Goal: Transaction & Acquisition: Book appointment/travel/reservation

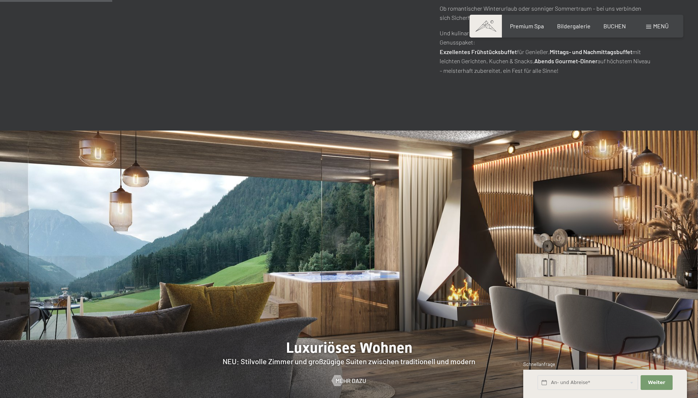
scroll to position [662, 0]
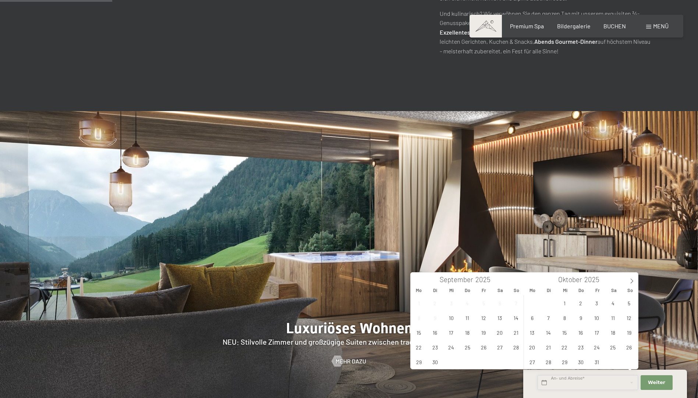
click at [579, 383] on input "text" at bounding box center [588, 382] width 100 height 15
click at [613, 349] on span "25" at bounding box center [613, 347] width 14 height 14
click at [564, 363] on span "29" at bounding box center [565, 362] width 14 height 14
type input "Sa. 25.10.2025 - Mi. 29.10.2025"
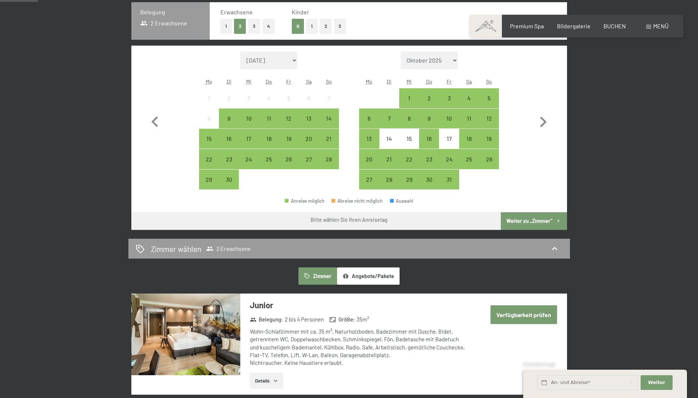
scroll to position [134, 0]
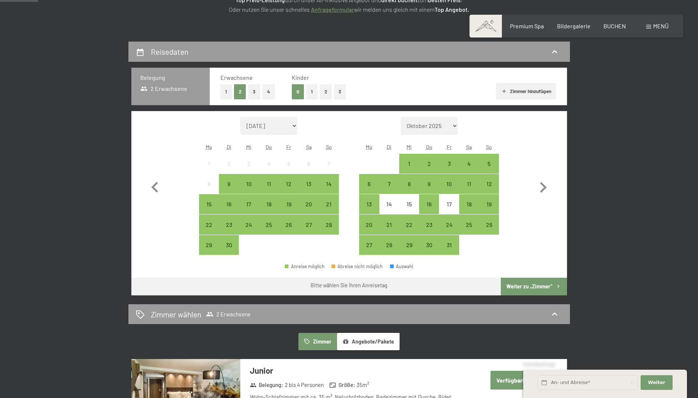
click at [270, 93] on button "4" at bounding box center [268, 91] width 13 height 15
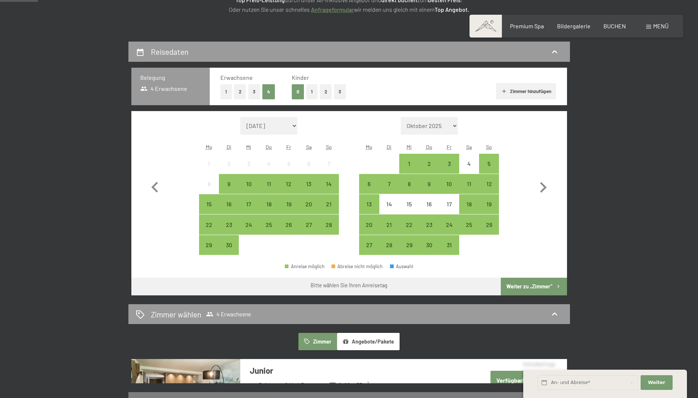
click at [310, 94] on button "1" at bounding box center [311, 91] width 11 height 15
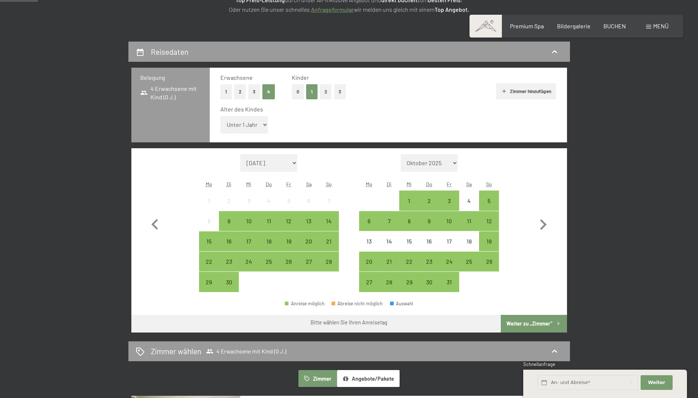
click at [262, 124] on select "Unter 1 Jahr 1 Jahr 2 Jahre 3 Jahre 4 Jahre 5 Jahre 6 Jahre 7 Jahre 8 Jahre 9 J…" at bounding box center [244, 125] width 48 height 18
select select "7"
click at [220, 116] on select "Unter 1 Jahr 1 Jahr 2 Jahre 3 Jahre 4 Jahre 5 Jahre 6 Jahre 7 Jahre 8 Jahre 9 J…" at bounding box center [244, 125] width 48 height 18
click at [469, 264] on div "25" at bounding box center [469, 268] width 18 height 18
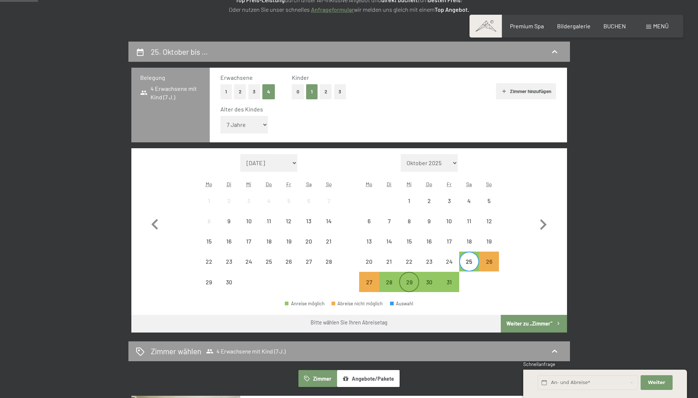
click at [410, 285] on div "29" at bounding box center [409, 288] width 18 height 18
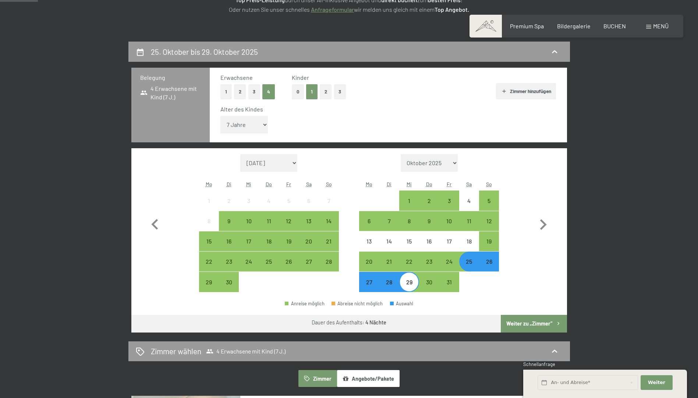
click at [527, 323] on button "Weiter zu „Zimmer“" at bounding box center [534, 324] width 66 height 18
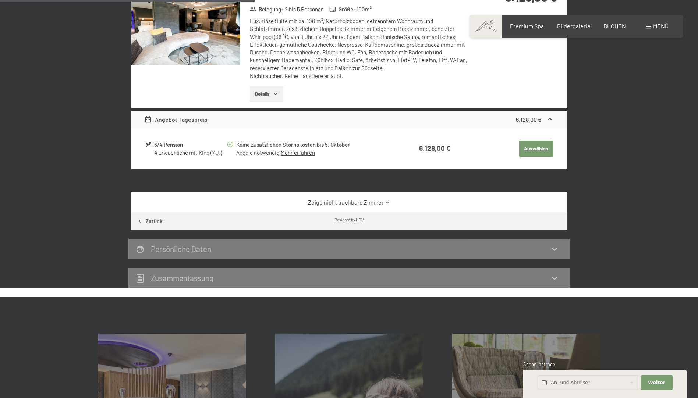
scroll to position [286, 0]
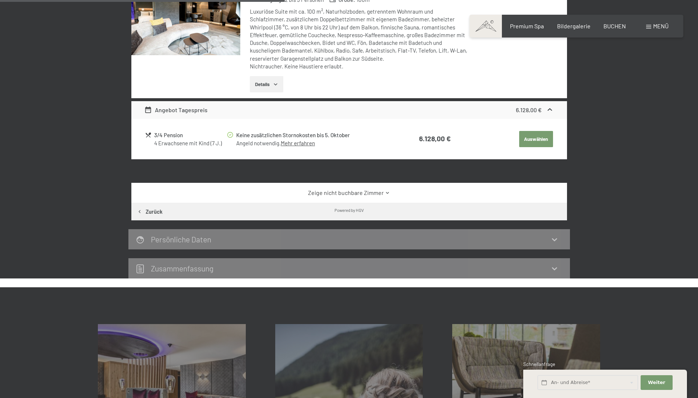
click at [384, 191] on link "Zeige nicht buchbare Zimmer" at bounding box center [349, 193] width 410 height 8
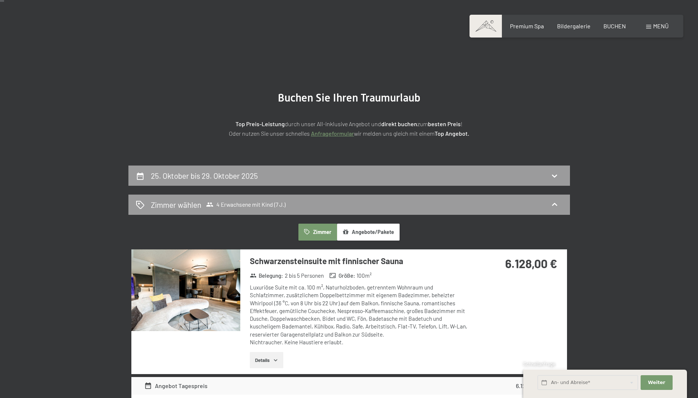
scroll to position [0, 0]
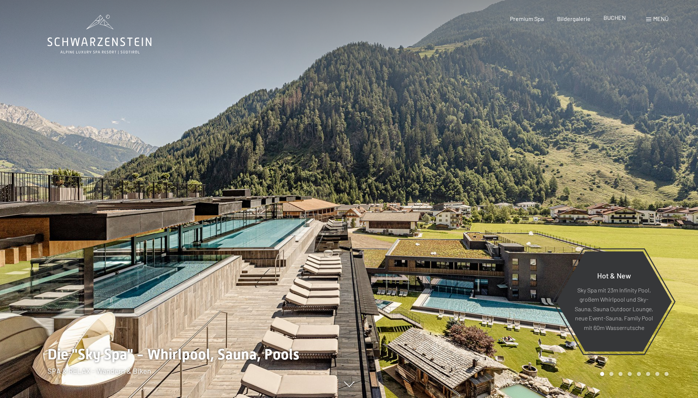
click at [611, 19] on span "BUCHEN" at bounding box center [615, 17] width 22 height 7
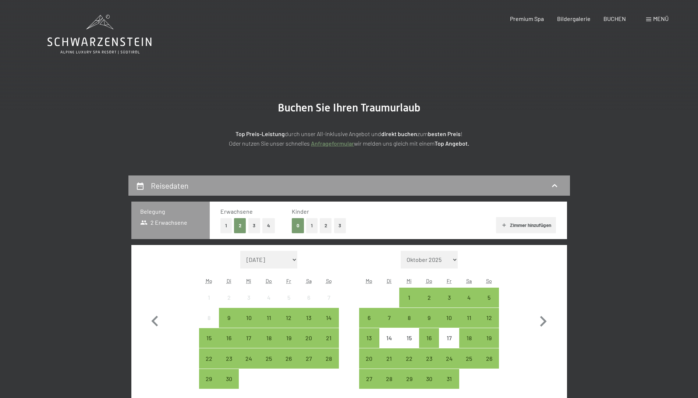
click at [314, 224] on button "1" at bounding box center [311, 225] width 11 height 15
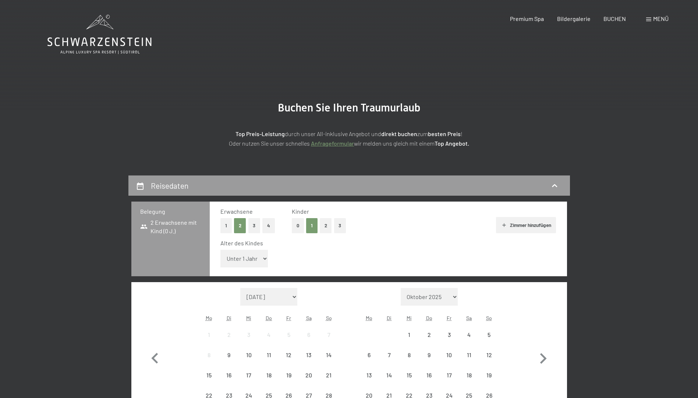
click at [261, 259] on select "Unter 1 Jahr 1 Jahr 2 Jahre 3 Jahre 4 Jahre 5 Jahre 6 Jahre 7 Jahre 8 Jahre 9 J…" at bounding box center [244, 259] width 48 height 18
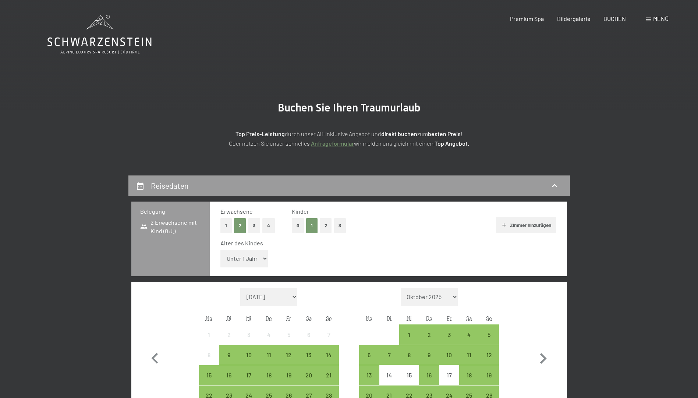
select select "7"
click at [220, 250] on select "Unter 1 Jahr 1 Jahr 2 Jahre 3 Jahre 4 Jahre 5 Jahre 6 Jahre 7 Jahre 8 Jahre 9 J…" at bounding box center [244, 259] width 48 height 18
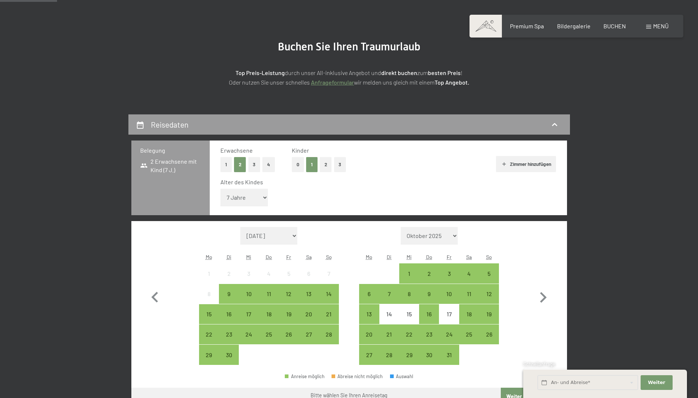
scroll to position [74, 0]
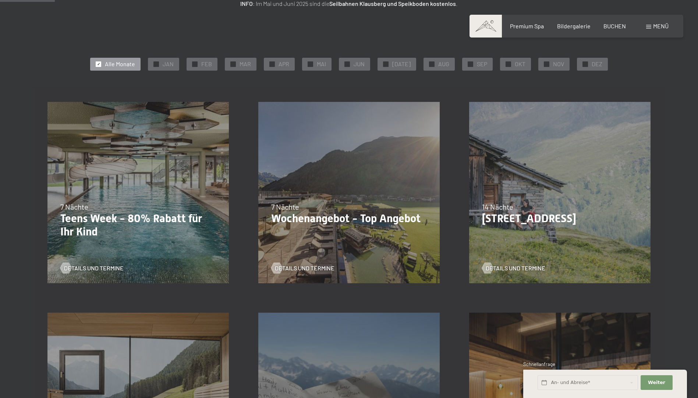
scroll to position [147, 0]
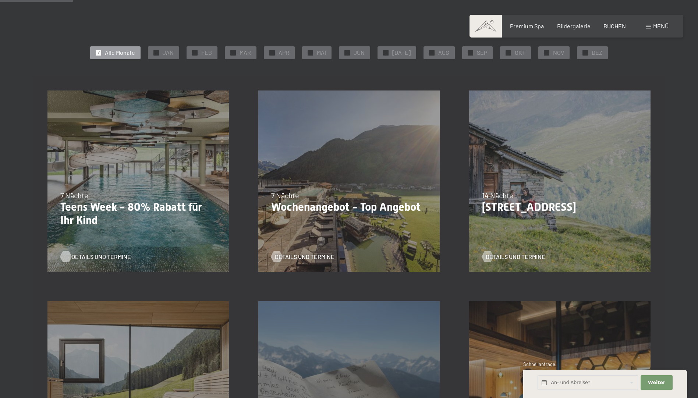
click at [114, 257] on span "Details und Termine" at bounding box center [101, 257] width 60 height 8
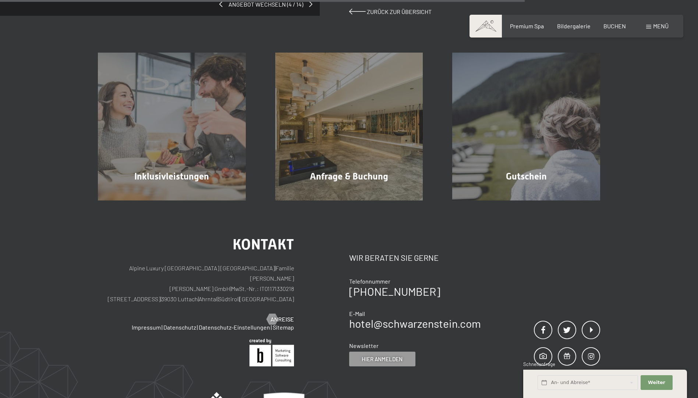
scroll to position [773, 0]
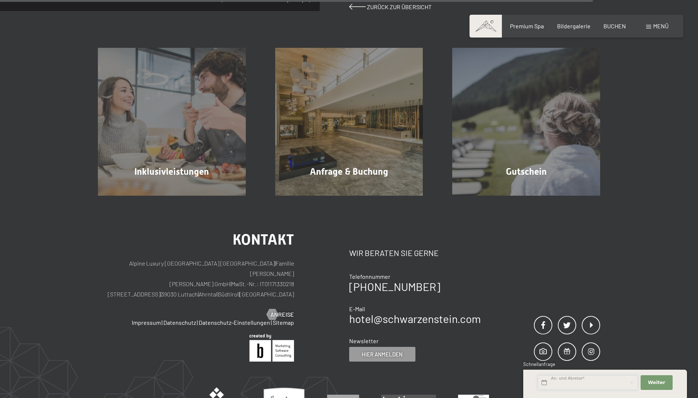
click at [595, 382] on input "text" at bounding box center [588, 382] width 100 height 15
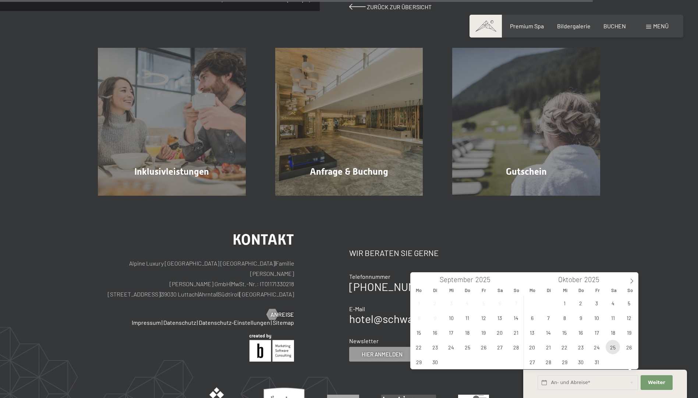
click at [613, 349] on span "25" at bounding box center [613, 347] width 14 height 14
click at [594, 362] on span "31" at bounding box center [597, 362] width 14 height 14
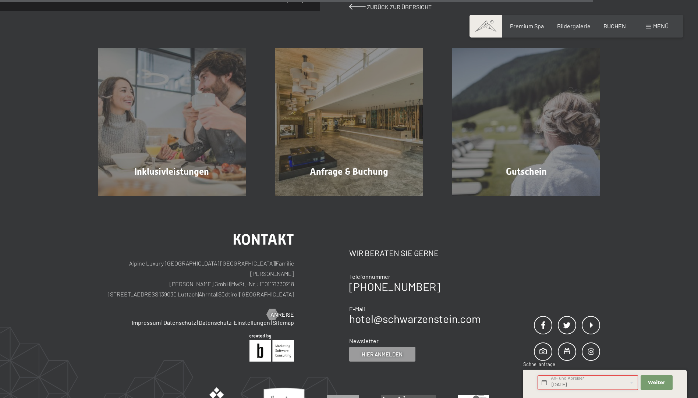
type input "Sa. 25.10.2025 - Fr. 31.10.2025"
click at [655, 383] on span "Weiter" at bounding box center [656, 382] width 17 height 7
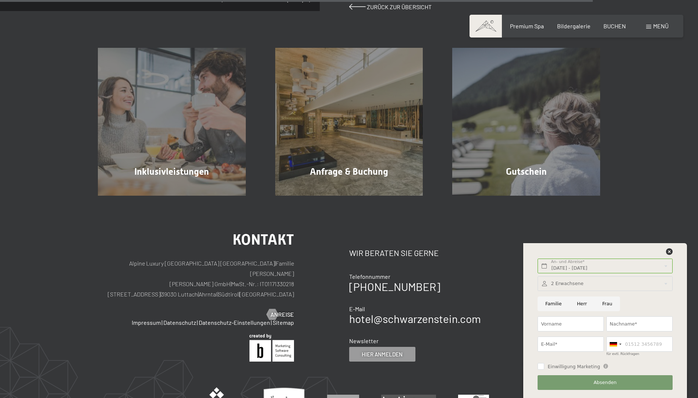
click at [620, 284] on div at bounding box center [605, 283] width 135 height 15
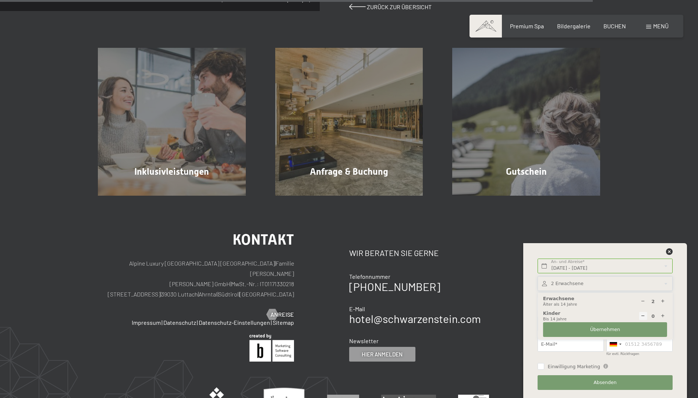
click at [663, 316] on icon at bounding box center [663, 316] width 5 height 5
type input "1"
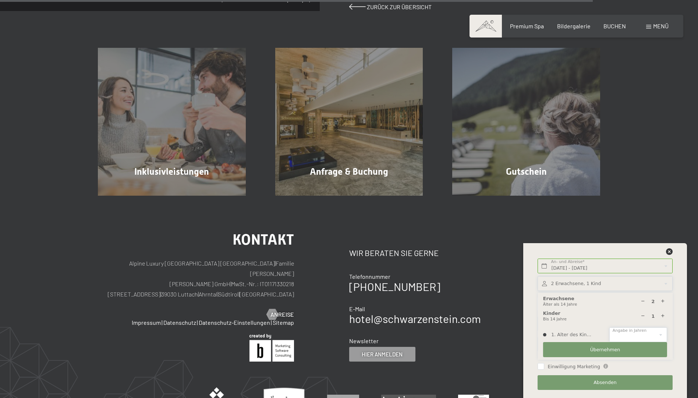
click at [624, 332] on select "0 1 2 3 4 5 6 7 8 9 10 11 12 13 14" at bounding box center [638, 335] width 58 height 15
select select "7"
click at [609, 328] on select "0 1 2 3 4 5 6 7 8 9 10 11 12 13 14" at bounding box center [638, 335] width 58 height 15
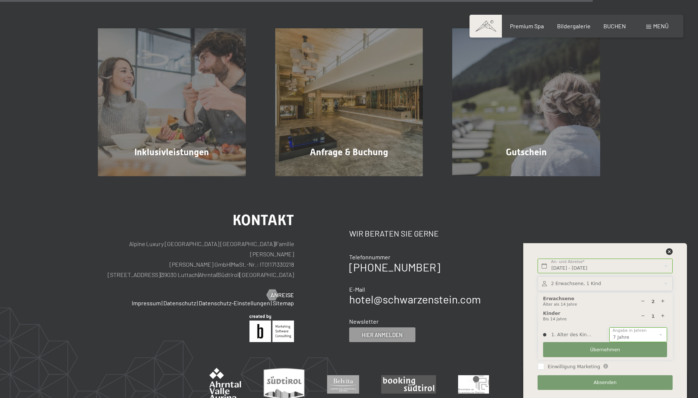
scroll to position [810, 0]
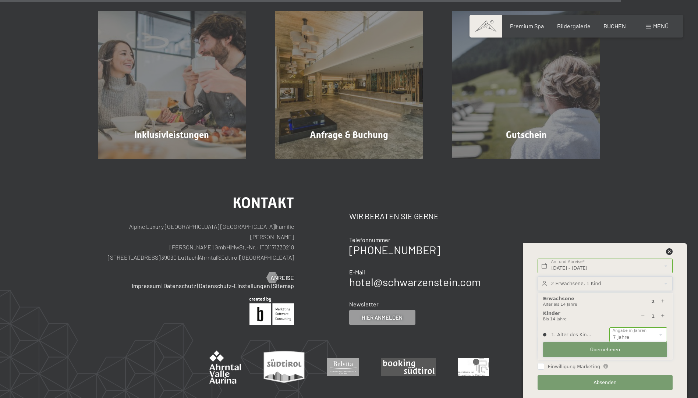
click at [601, 349] on span "Übernehmen" at bounding box center [605, 350] width 30 height 7
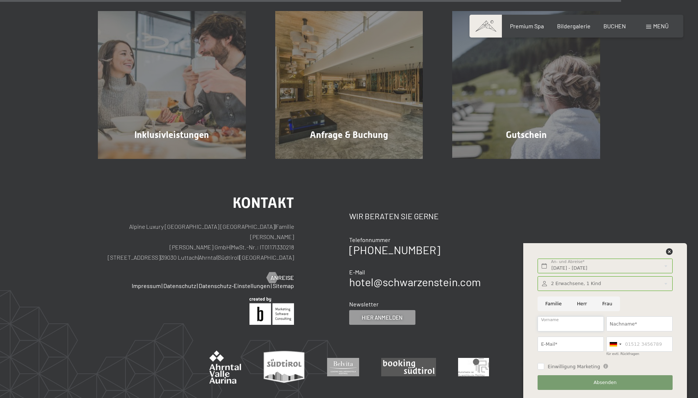
click at [566, 323] on input "Vorname" at bounding box center [571, 323] width 66 height 15
type input "Valentin"
type input "Schwitzer"
type input "valentin.schwitzer@gmail.com"
click at [617, 344] on div at bounding box center [613, 344] width 7 height 4
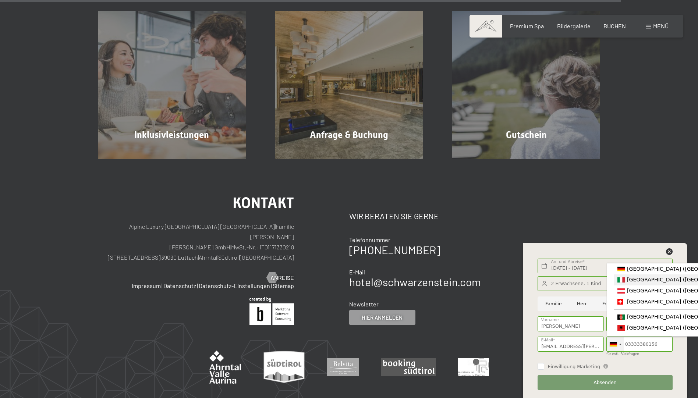
click at [633, 282] on span "[GEOGRAPHIC_DATA] ([GEOGRAPHIC_DATA])" at bounding box center [684, 280] width 114 height 6
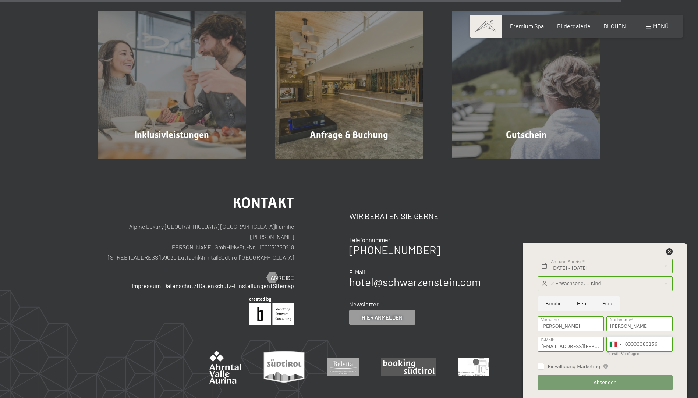
click at [629, 344] on input "03333380156" at bounding box center [639, 344] width 66 height 15
type input "3333380156"
click at [650, 360] on div "Einwilligung Marketing Der Unterfertigte, der die Aufklärung laut Link gelesen …" at bounding box center [605, 366] width 137 height 14
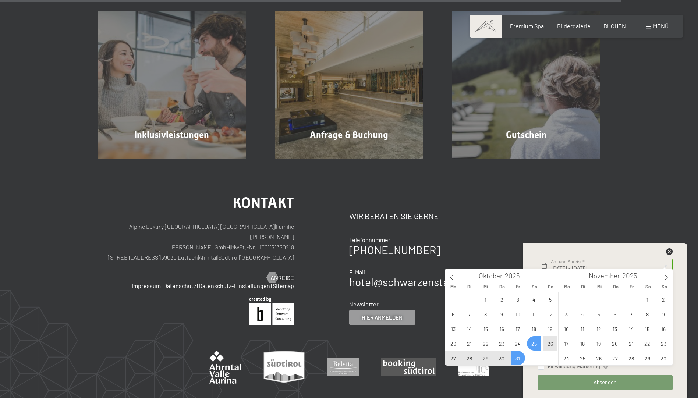
click at [485, 357] on span "29" at bounding box center [485, 358] width 14 height 14
click at [534, 344] on span "25" at bounding box center [534, 343] width 14 height 14
type input "Sa. 25.10.2025 - Mi. 29.10.2025"
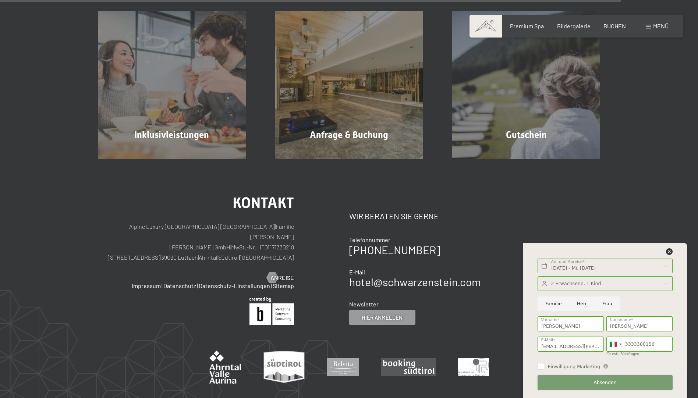
click at [624, 382] on button "Absenden" at bounding box center [605, 382] width 135 height 15
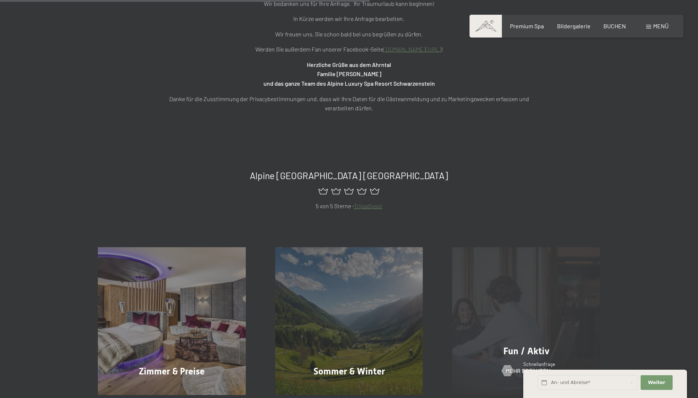
scroll to position [405, 0]
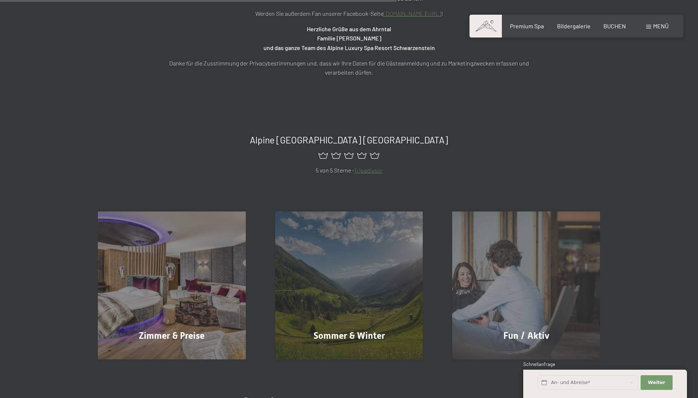
click at [652, 331] on div "Zimmer & Preise Mehr erfahren Sommer & Winter Mehr erfahren Fun / Aktiv Mehr er…" at bounding box center [349, 267] width 698 height 185
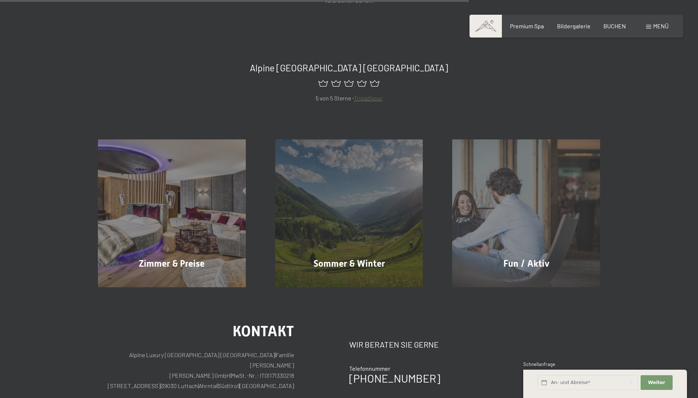
scroll to position [478, 0]
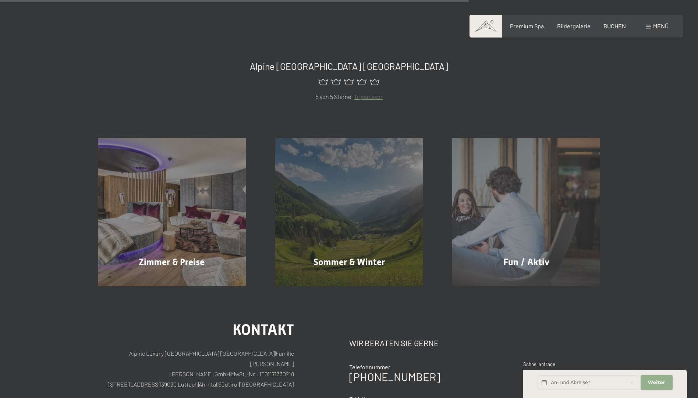
click at [656, 383] on span "Weiter" at bounding box center [656, 382] width 17 height 7
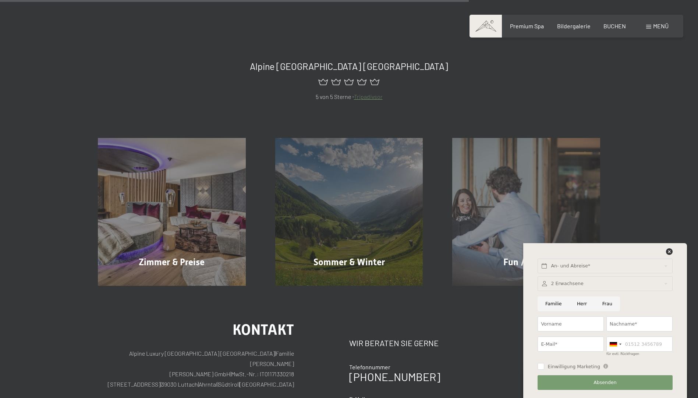
click at [583, 285] on div at bounding box center [605, 283] width 135 height 15
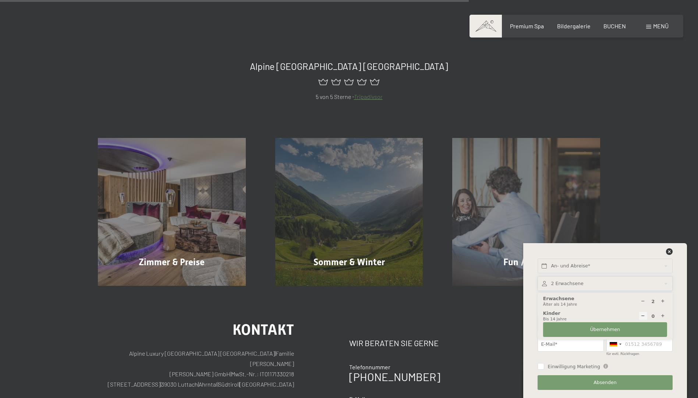
click at [663, 302] on icon at bounding box center [663, 301] width 5 height 5
type input "4"
click at [664, 316] on icon at bounding box center [663, 316] width 5 height 5
type input "1"
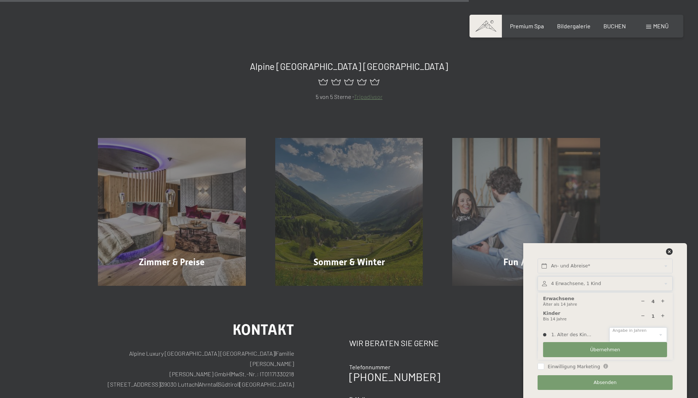
click at [620, 332] on select "0 1 2 3 4 5 6 7 8 9 10 11 12 13 14" at bounding box center [638, 335] width 58 height 15
select select "7"
click at [609, 328] on select "0 1 2 3 4 5 6 7 8 9 10 11 12 13 14" at bounding box center [638, 335] width 58 height 15
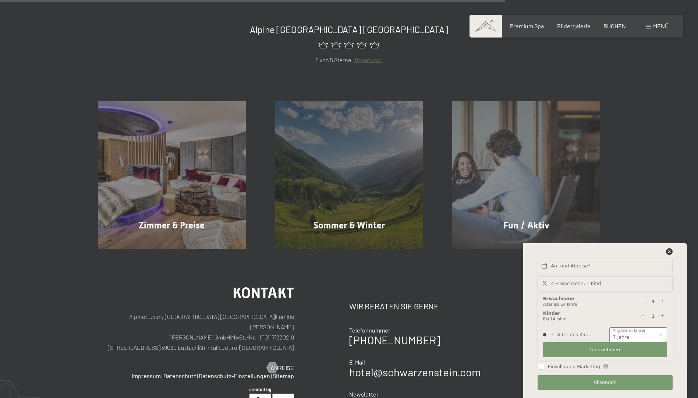
click at [619, 303] on div "4 Erwachsene Älter als 14 Jahre" at bounding box center [605, 302] width 124 height 12
click at [602, 349] on span "Übernehmen" at bounding box center [605, 350] width 30 height 7
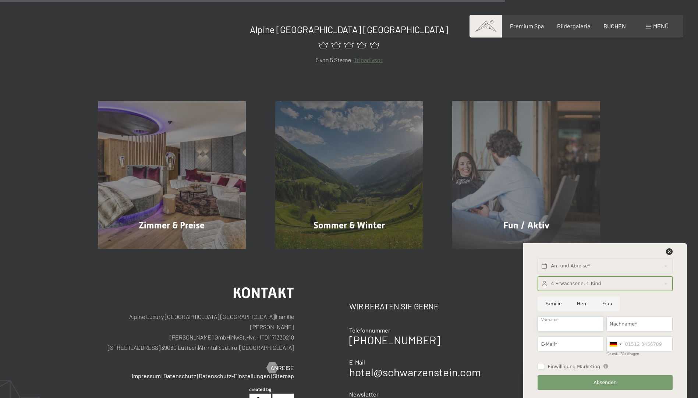
click at [586, 323] on input "Vorname" at bounding box center [571, 323] width 66 height 15
type input "Valentin"
type input "Schwitzer"
type input "valentin.schwitzer@gmail.com"
type input "3333380156"
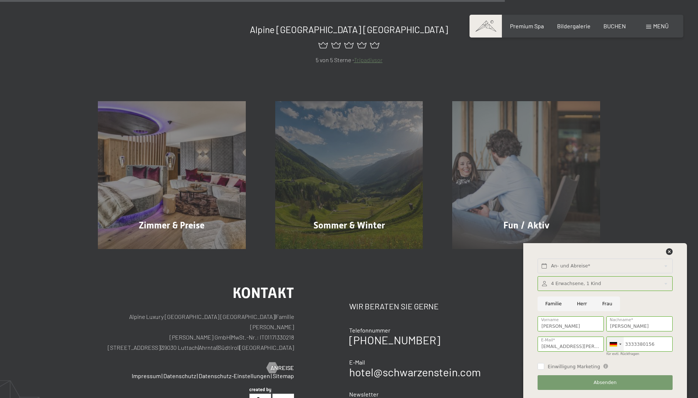
click at [620, 344] on div at bounding box center [620, 344] width 2 height 1
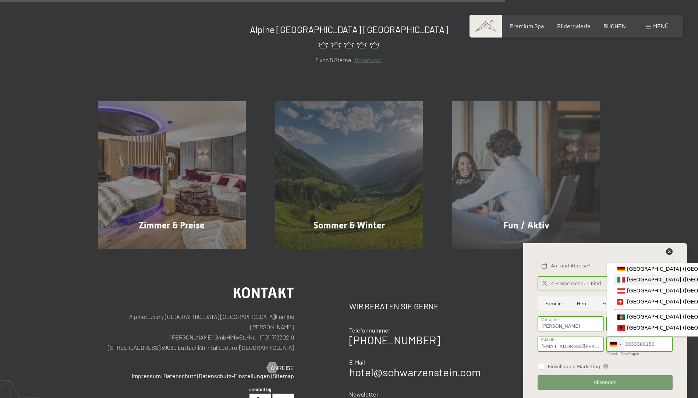
click at [629, 279] on span "[GEOGRAPHIC_DATA] ([GEOGRAPHIC_DATA])" at bounding box center [684, 280] width 114 height 6
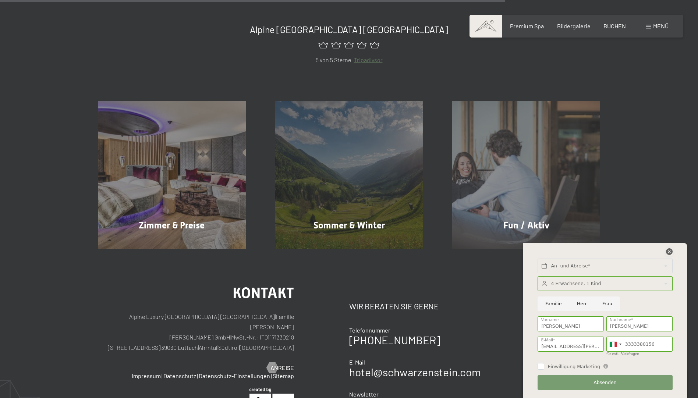
click at [669, 252] on icon at bounding box center [669, 251] width 7 height 7
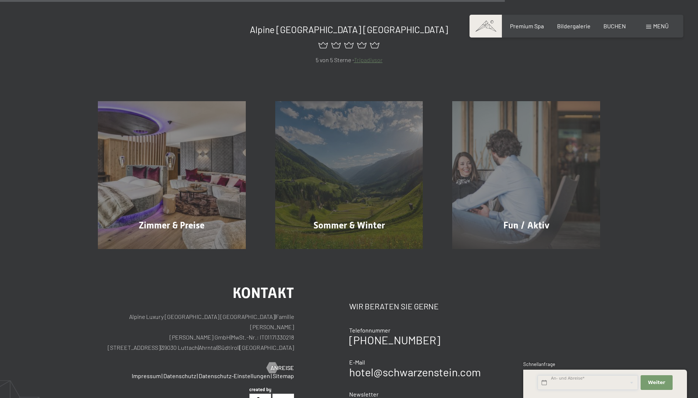
click at [610, 383] on input "text" at bounding box center [588, 382] width 100 height 15
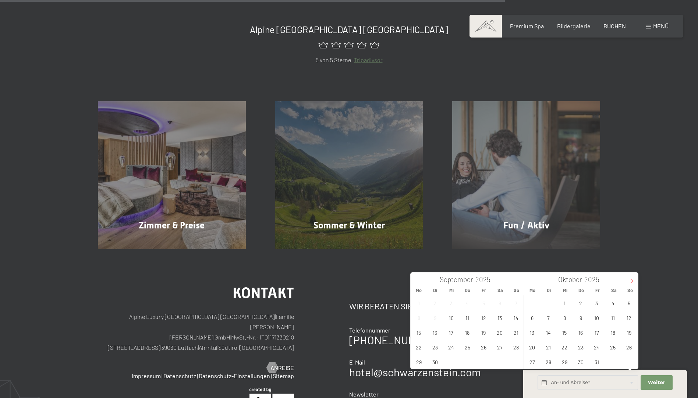
click at [632, 280] on icon at bounding box center [631, 281] width 5 height 5
click at [501, 347] on span "25" at bounding box center [500, 347] width 14 height 14
click at [451, 361] on span "29" at bounding box center [451, 362] width 14 height 14
type input "Sa. 25.10.2025 - Mi. 29.10.2025"
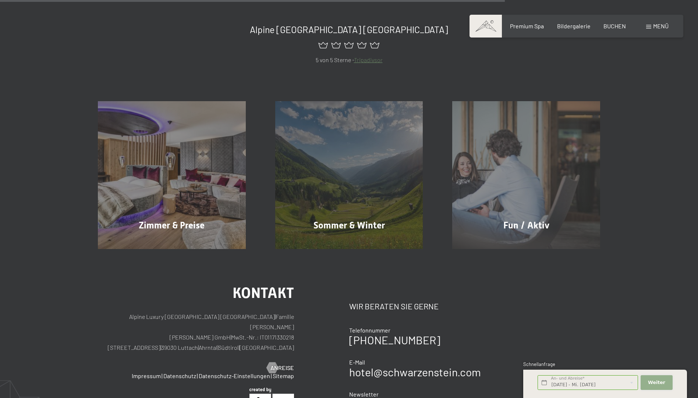
click at [654, 383] on span "Weiter" at bounding box center [656, 382] width 17 height 7
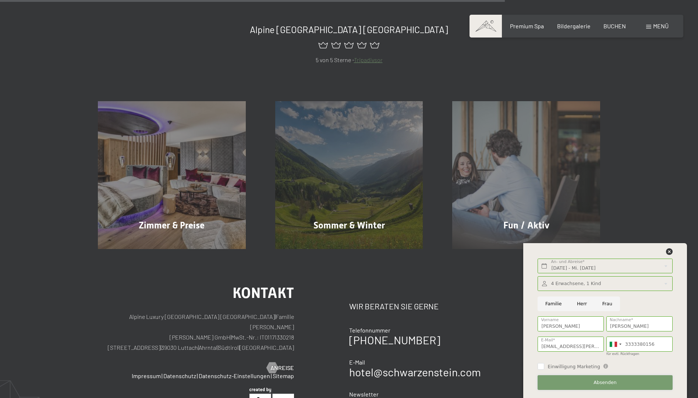
click at [607, 383] on span "Absenden" at bounding box center [605, 382] width 23 height 7
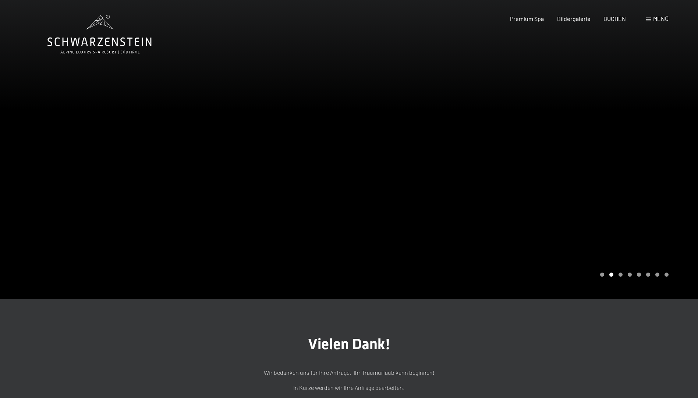
click at [658, 20] on span "Menü" at bounding box center [660, 18] width 15 height 7
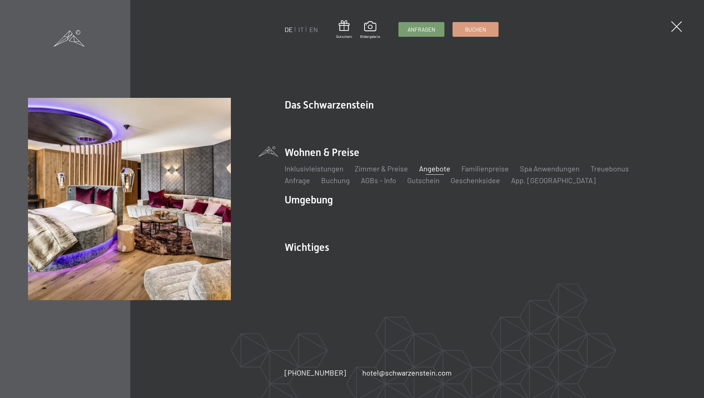
click at [429, 169] on link "Angebote" at bounding box center [434, 168] width 31 height 9
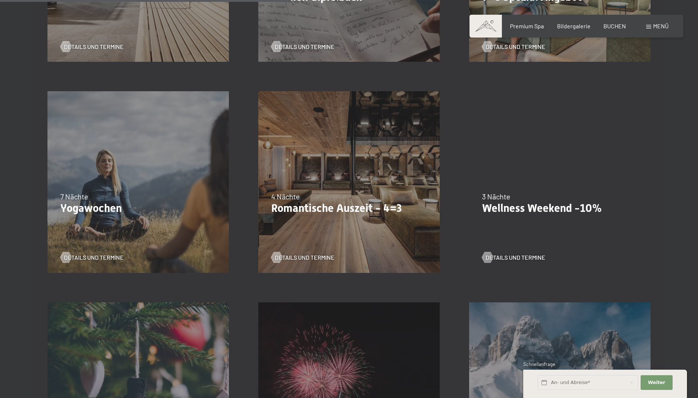
scroll to position [589, 0]
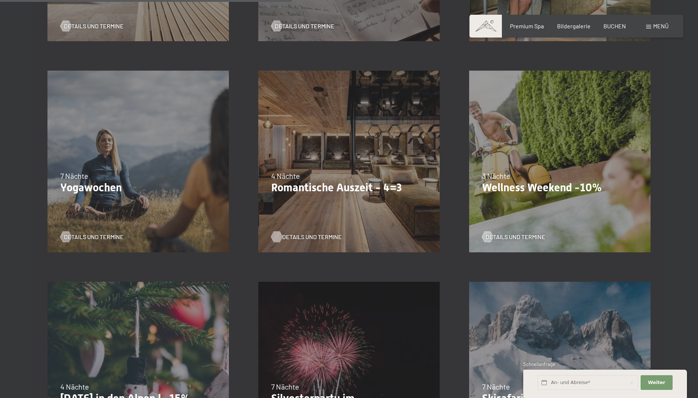
click at [319, 237] on span "Details und Termine" at bounding box center [312, 237] width 60 height 8
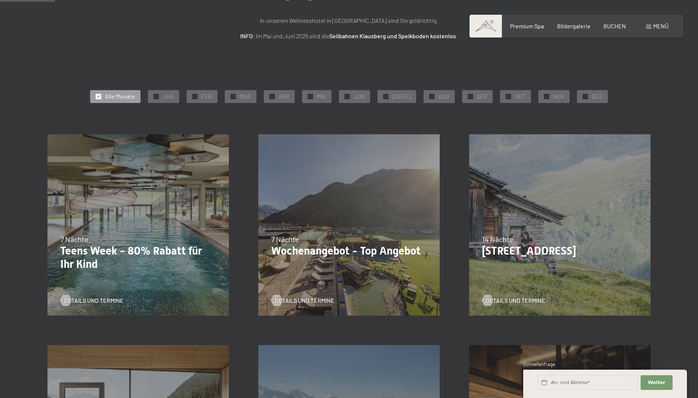
scroll to position [110, 0]
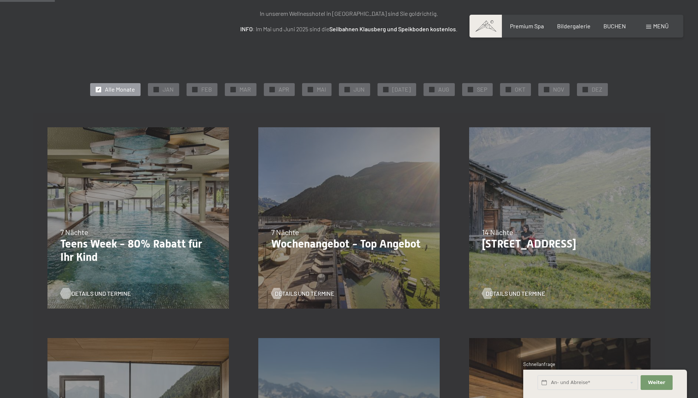
click at [107, 294] on span "Details und Termine" at bounding box center [101, 294] width 60 height 8
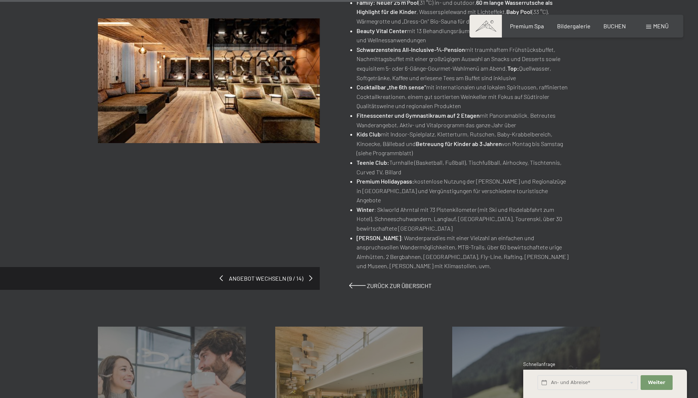
scroll to position [478, 0]
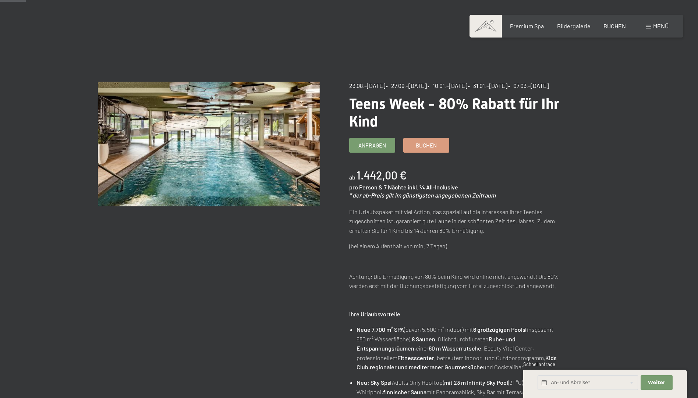
scroll to position [37, 0]
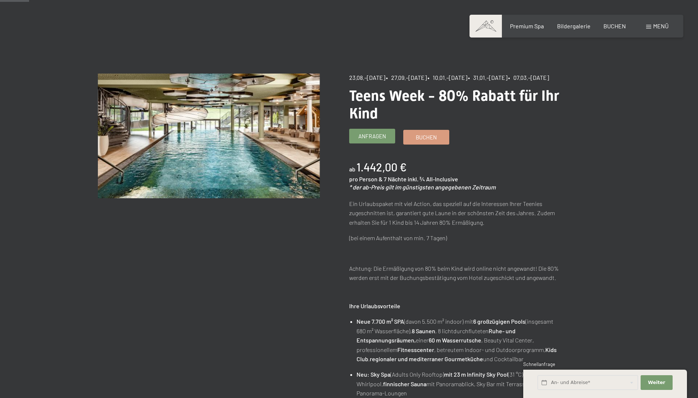
click at [373, 140] on span "Anfragen" at bounding box center [372, 136] width 28 height 8
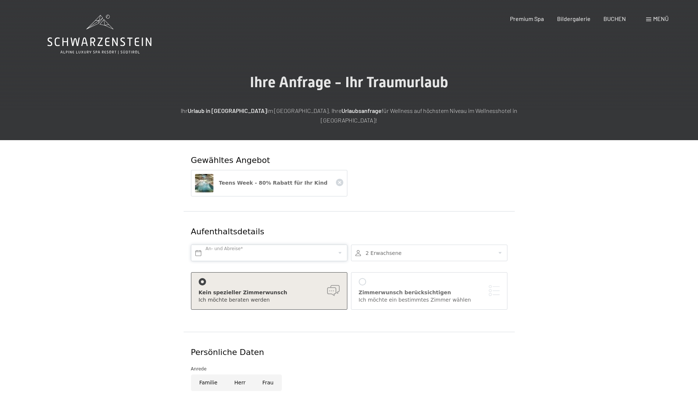
click at [332, 245] on input "text" at bounding box center [269, 253] width 156 height 17
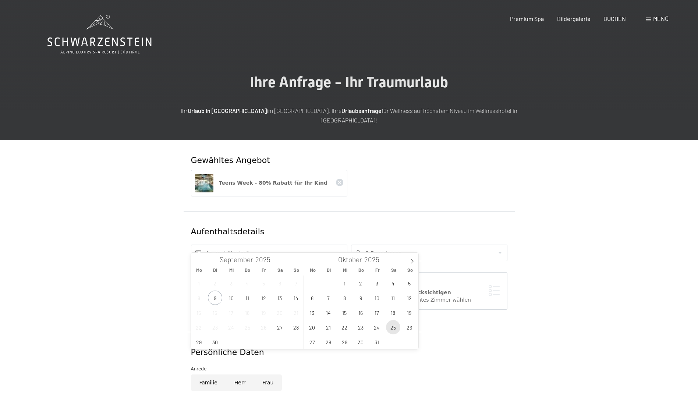
click at [392, 327] on span "25" at bounding box center [393, 327] width 14 height 14
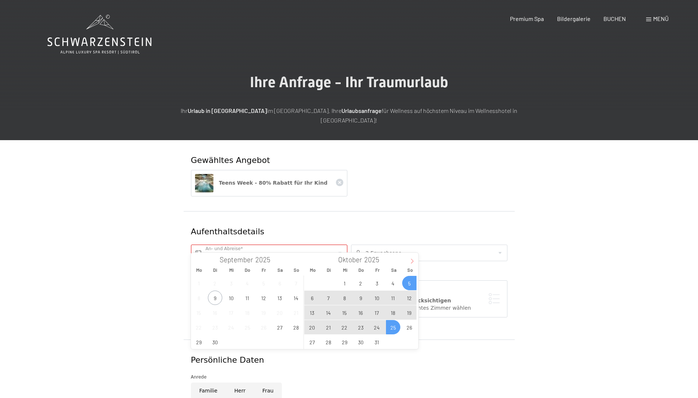
click at [413, 260] on icon at bounding box center [412, 261] width 5 height 5
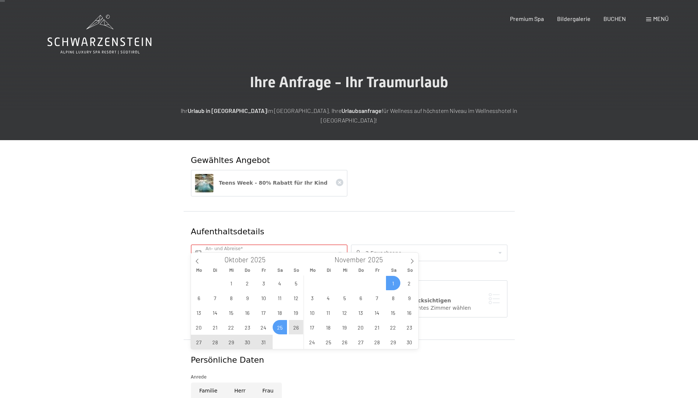
scroll to position [37, 0]
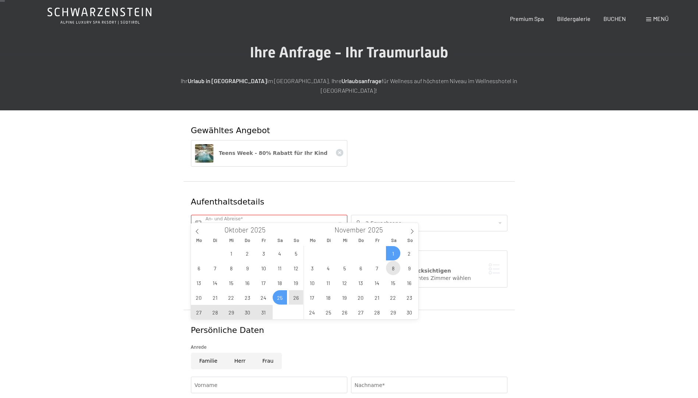
click at [394, 283] on div "27 28 29 30 31 1 2 3 4 5 6 7 8 9 10 11 12 13 14 15 16 17 18 19 20 21 22 23 24 2…" at bounding box center [360, 283] width 113 height 74
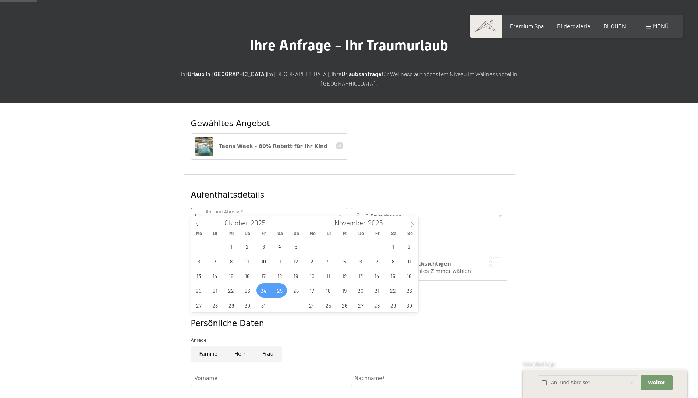
click at [265, 290] on span "24" at bounding box center [264, 290] width 14 height 14
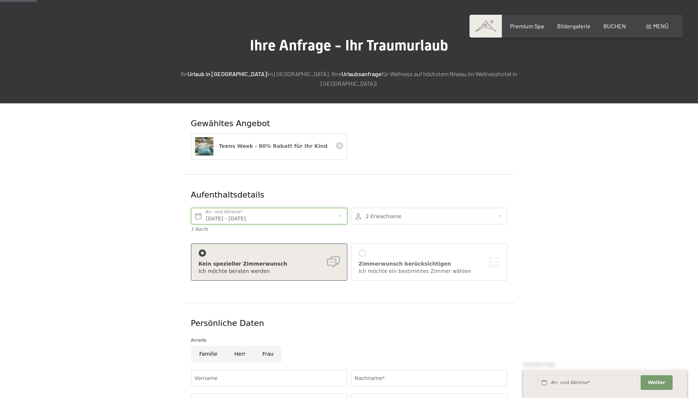
click at [329, 208] on input "Fr. 24.10.2025 - Sa. 25.10.2025" at bounding box center [269, 216] width 156 height 17
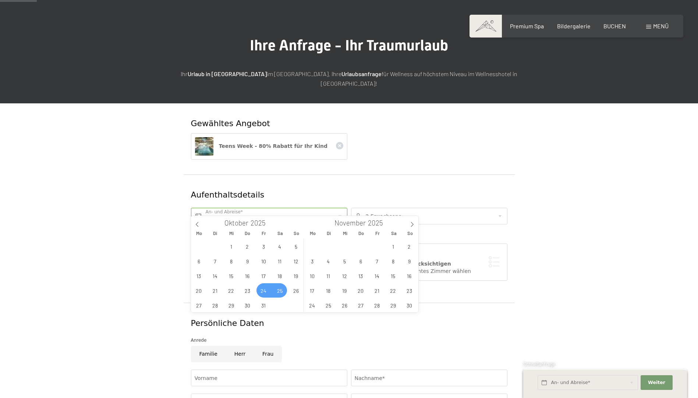
click at [264, 291] on span "24" at bounding box center [264, 290] width 14 height 14
click at [266, 307] on span "31" at bounding box center [264, 305] width 14 height 14
type input "Fr. 24.10.2025 - Fr. 31.10.2025"
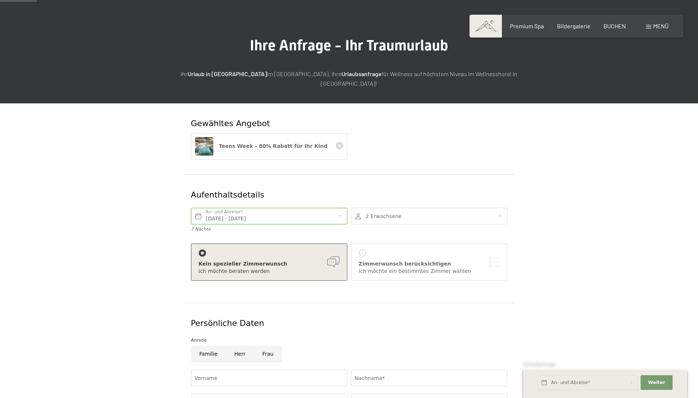
click at [418, 208] on div at bounding box center [429, 216] width 156 height 17
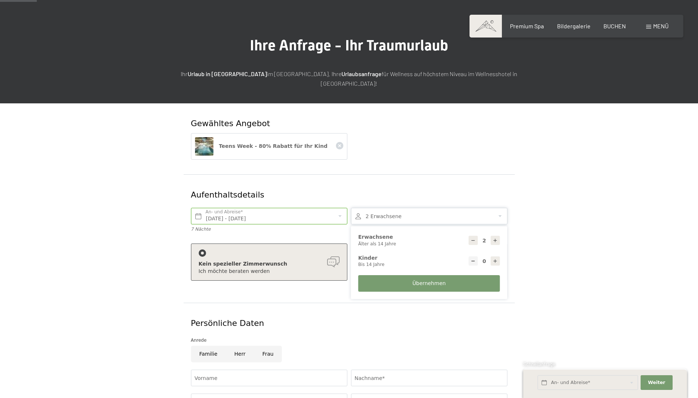
click at [495, 238] on icon at bounding box center [495, 240] width 5 height 5
type input "4"
click at [497, 259] on icon at bounding box center [495, 261] width 5 height 5
type input "1"
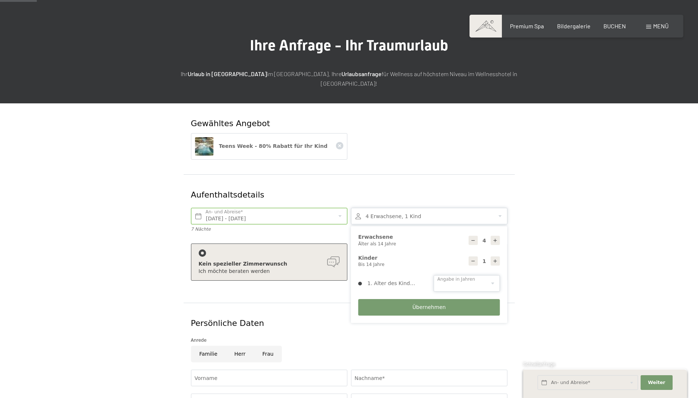
click at [490, 275] on select "0 1 2 3 4 5 6 7 8 9 10 11 12 13 14" at bounding box center [467, 283] width 66 height 17
select select "7"
click at [434, 275] on select "0 1 2 3 4 5 6 7 8 9 10 11 12 13 14" at bounding box center [467, 283] width 66 height 17
click at [527, 238] on form "Gewähltes Angebot Teens Week - 80% Rabatt für Ihr Kind Aufenthaltsdetails Fr. 2…" at bounding box center [349, 323] width 502 height 440
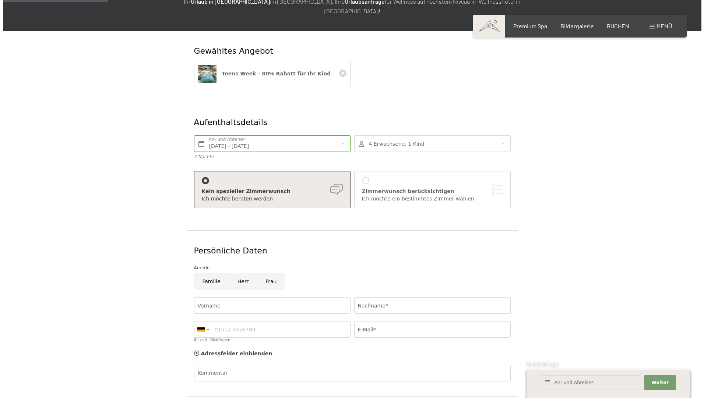
scroll to position [110, 0]
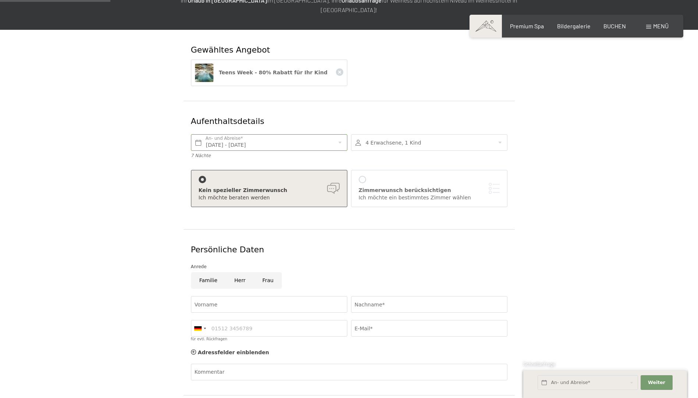
click at [364, 176] on div at bounding box center [362, 179] width 7 height 7
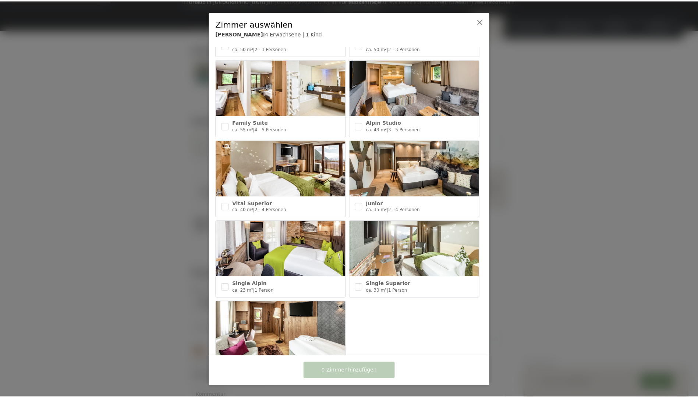
scroll to position [258, 0]
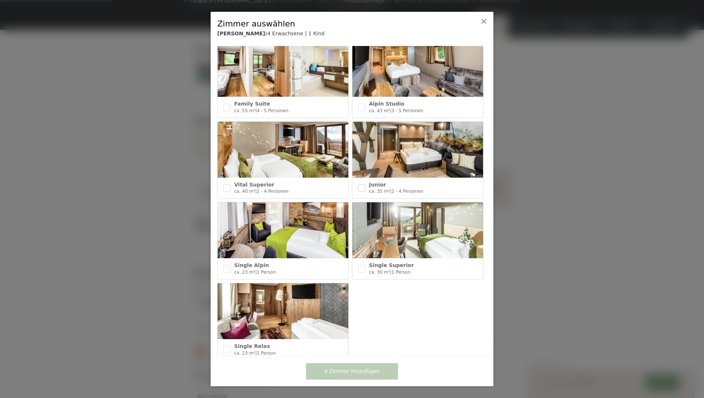
click at [360, 184] on input "checkbox" at bounding box center [361, 187] width 7 height 7
checkbox input "true"
click at [386, 369] on button "1 Zimmer hinzufügen" at bounding box center [352, 371] width 92 height 17
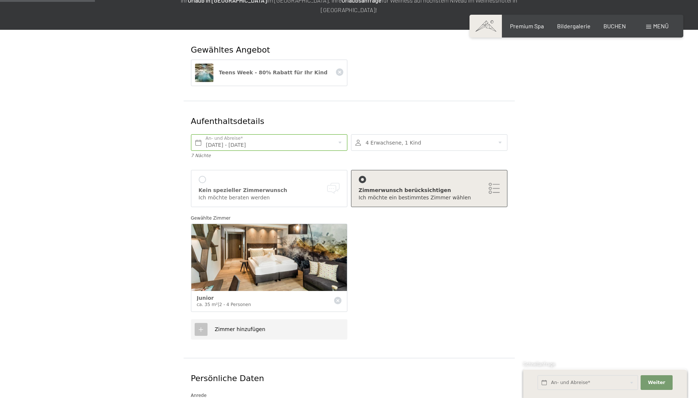
scroll to position [147, 0]
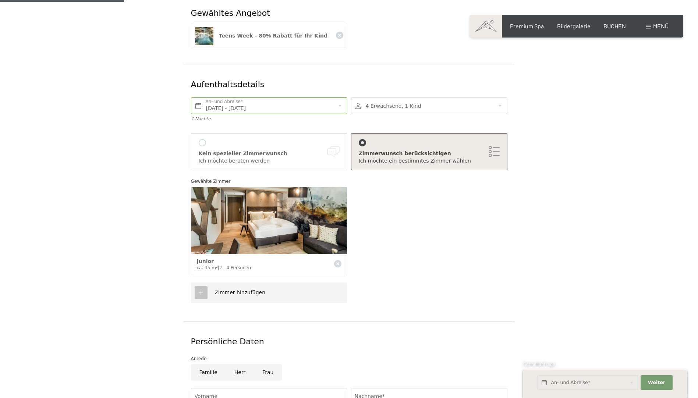
click at [238, 290] on span "Zimmer hinzufügen" at bounding box center [240, 293] width 51 height 6
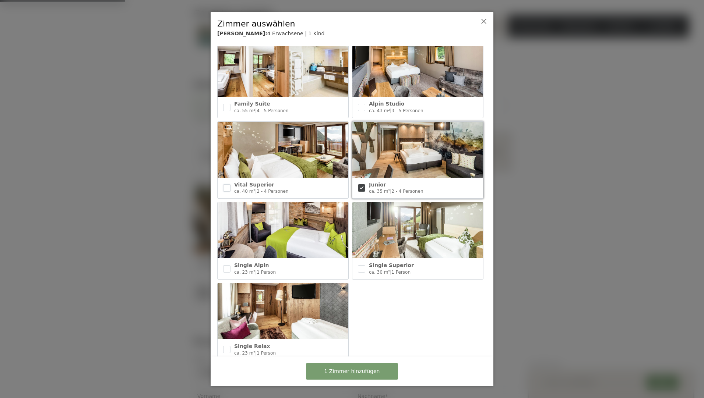
click at [226, 184] on input "checkbox" at bounding box center [226, 187] width 7 height 7
checkbox input "true"
click at [374, 373] on span "2 Zimmer hinzufügen" at bounding box center [352, 371] width 56 height 7
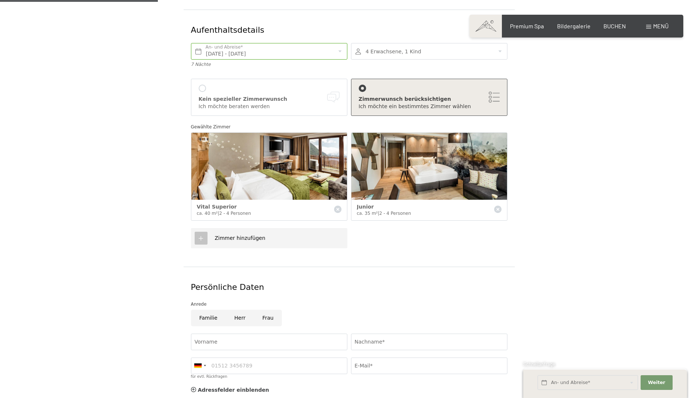
scroll to position [221, 0]
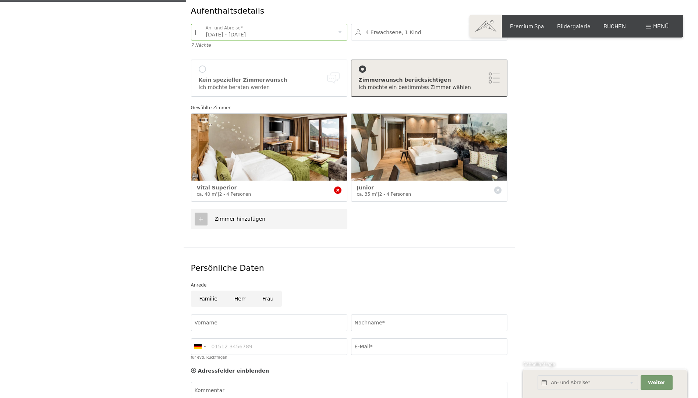
click at [336, 187] on icon at bounding box center [337, 190] width 7 height 7
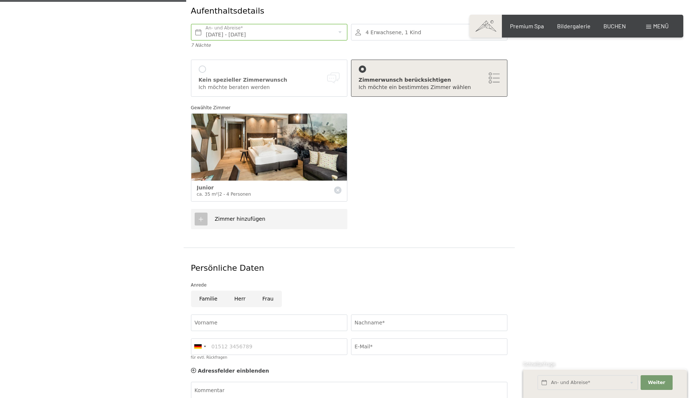
click at [413, 205] on div "Zimmer hinzufügen" at bounding box center [349, 219] width 320 height 28
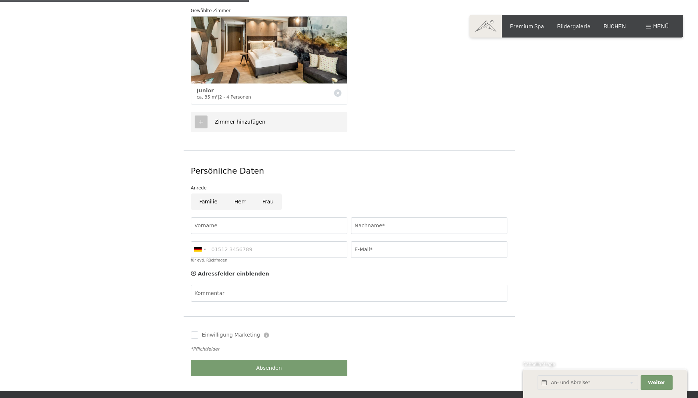
scroll to position [331, 0]
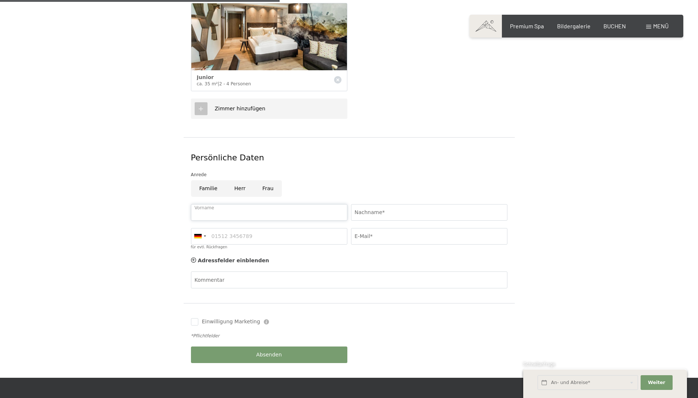
click at [289, 204] on input "Vorname" at bounding box center [269, 212] width 156 height 17
type input "[PERSON_NAME]"
type input "Schwitzer"
type input "3333380156"
type input "[EMAIL_ADDRESS][DOMAIN_NAME]"
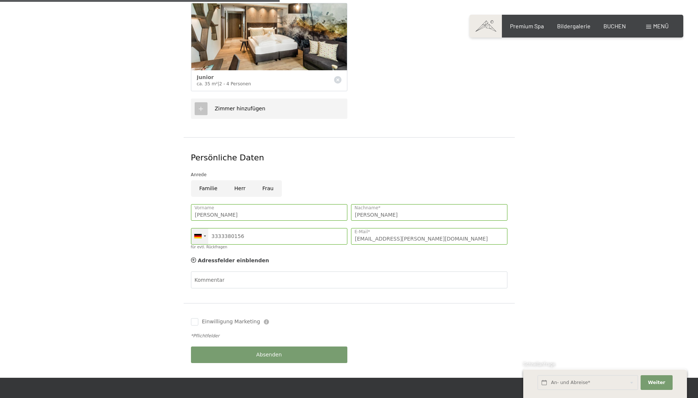
click at [203, 229] on div at bounding box center [199, 237] width 17 height 16
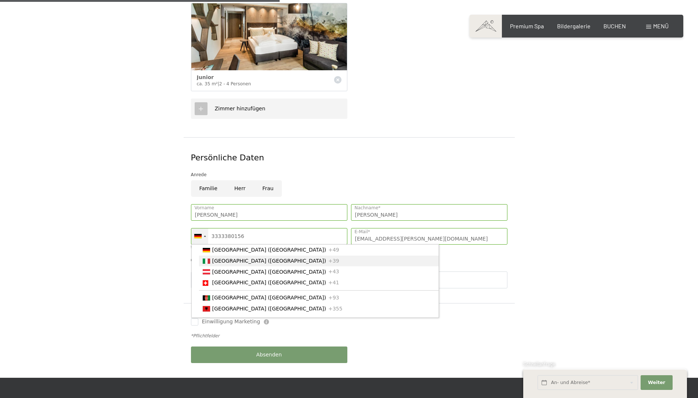
click at [218, 258] on span "[GEOGRAPHIC_DATA] ([GEOGRAPHIC_DATA])" at bounding box center [269, 261] width 114 height 6
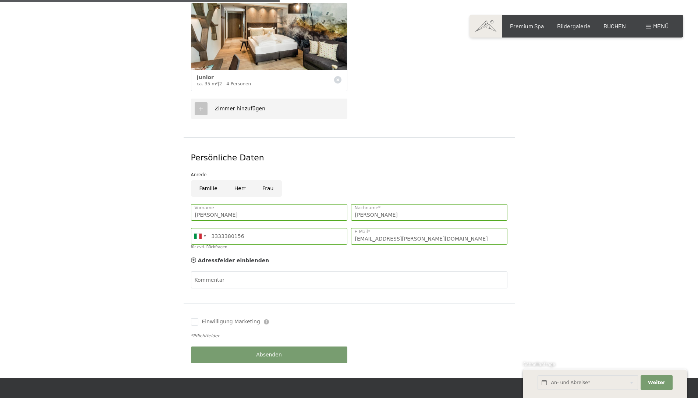
click at [329, 254] on div "Adressfelder einblenden Adressfelder ausblenden" at bounding box center [349, 261] width 320 height 15
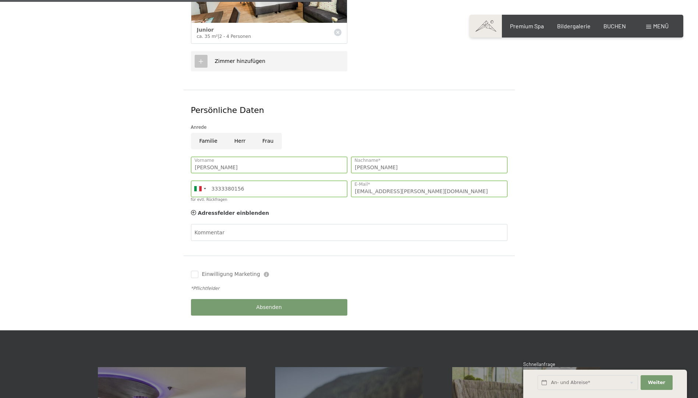
scroll to position [405, 0]
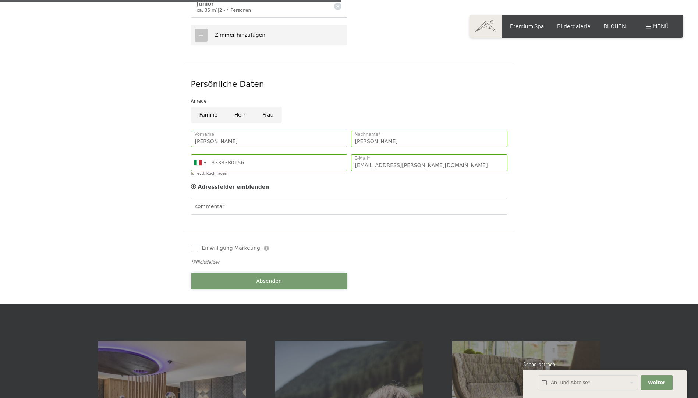
click at [315, 273] on button "Absenden" at bounding box center [269, 281] width 156 height 17
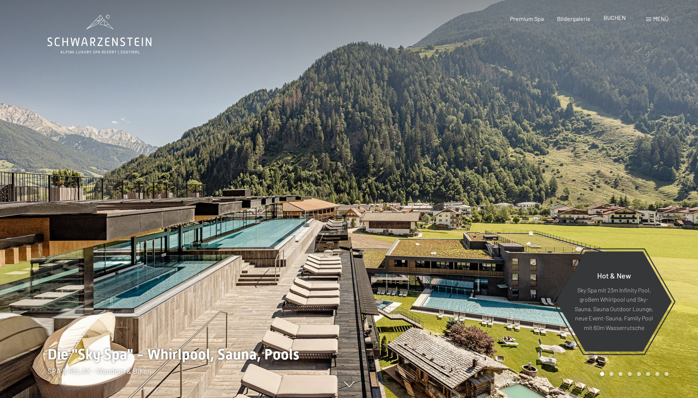
click at [612, 17] on span "BUCHEN" at bounding box center [615, 17] width 22 height 7
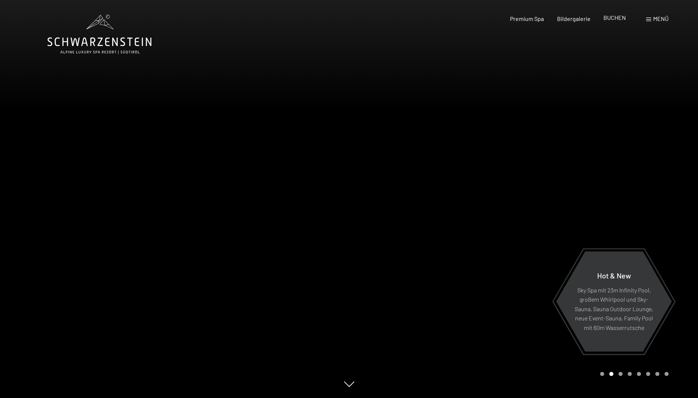
click at [611, 19] on span "BUCHEN" at bounding box center [615, 17] width 22 height 7
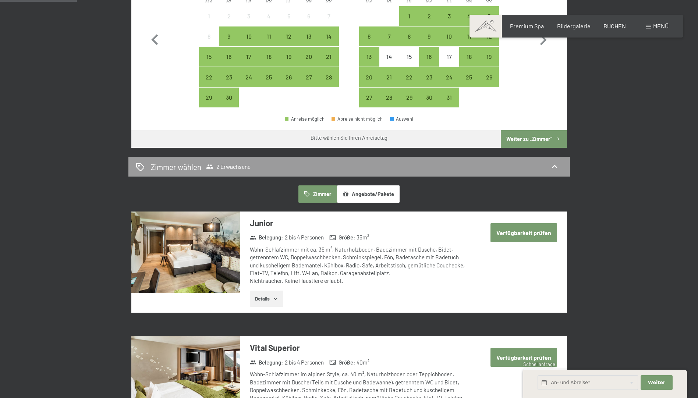
scroll to position [294, 0]
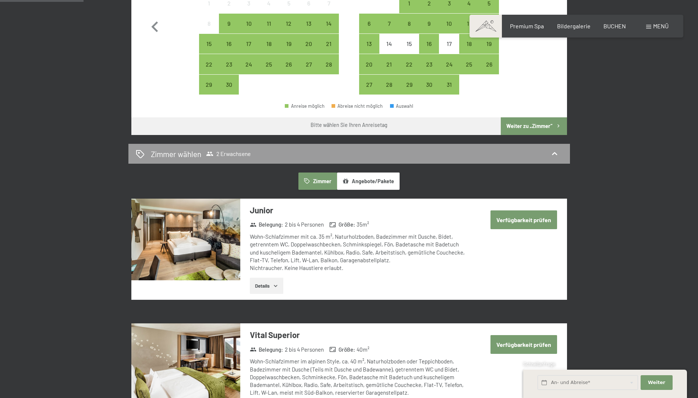
click at [372, 182] on button "Angebote/Pakete" at bounding box center [368, 181] width 63 height 17
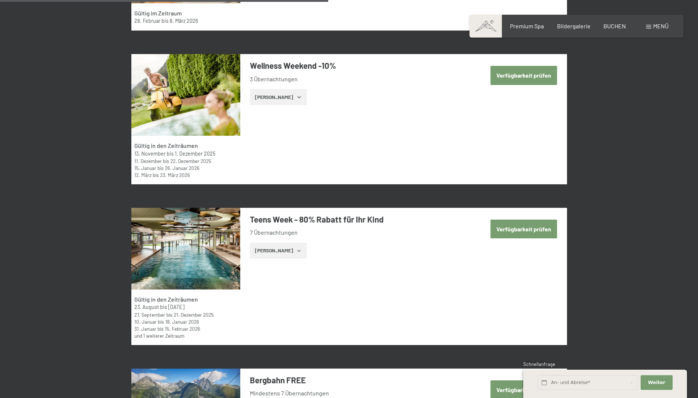
scroll to position [1325, 0]
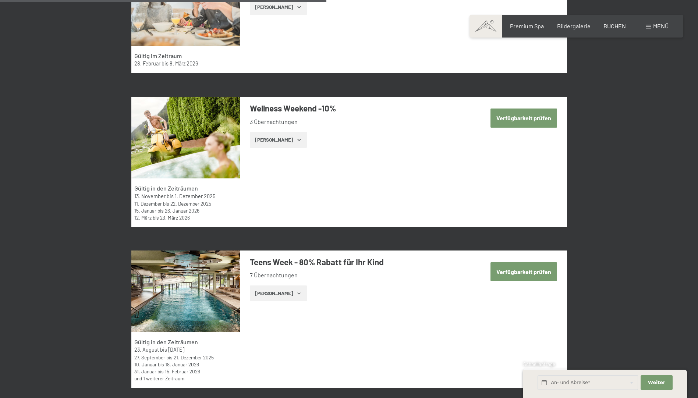
click at [280, 140] on button "[PERSON_NAME]" at bounding box center [278, 140] width 57 height 16
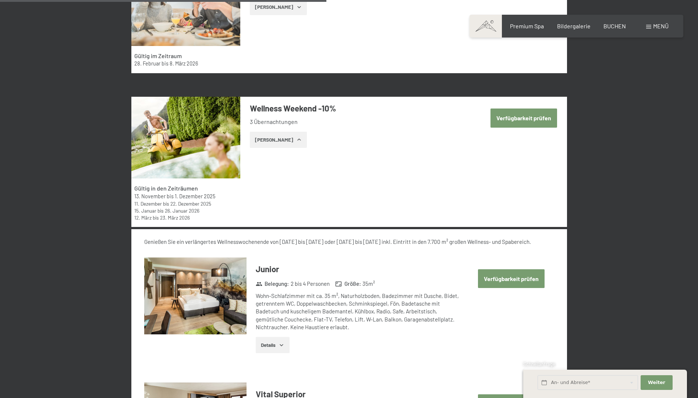
click at [516, 117] on button "Verfügbarkeit prüfen" at bounding box center [524, 118] width 67 height 19
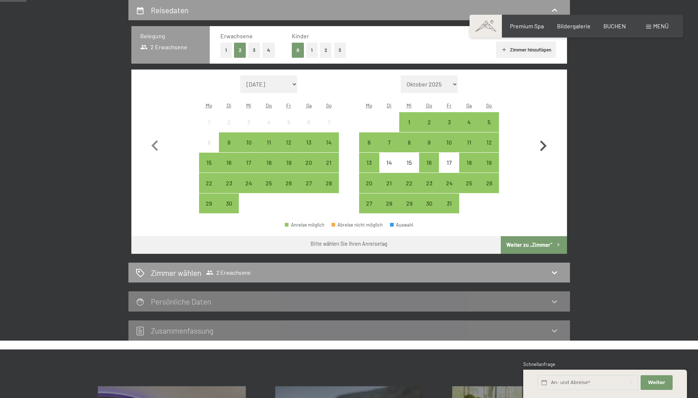
click at [543, 144] on icon "button" at bounding box center [543, 146] width 7 height 11
select select "[DATE]"
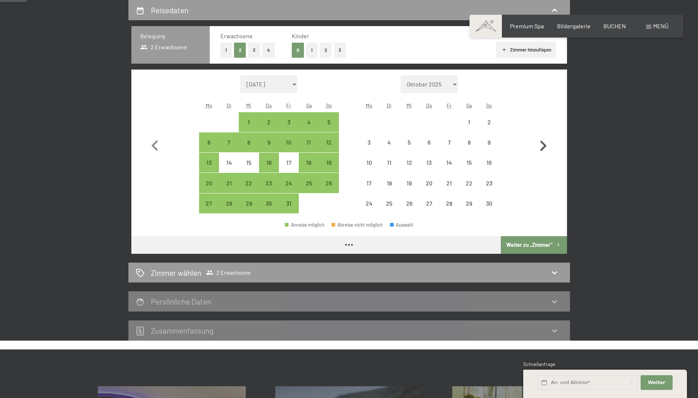
select select "[DATE]"
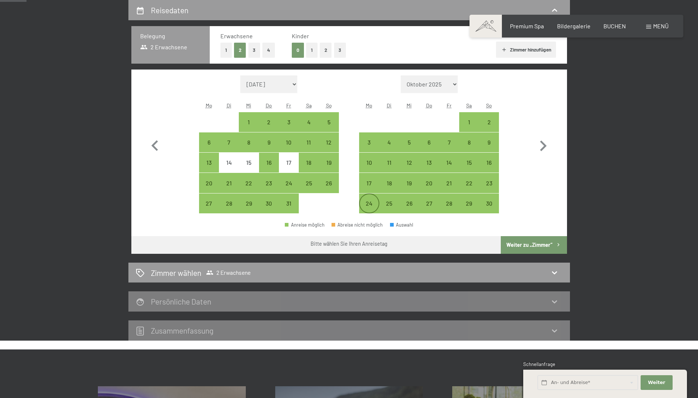
click at [368, 203] on div "24" at bounding box center [369, 210] width 18 height 18
select select "[DATE]"
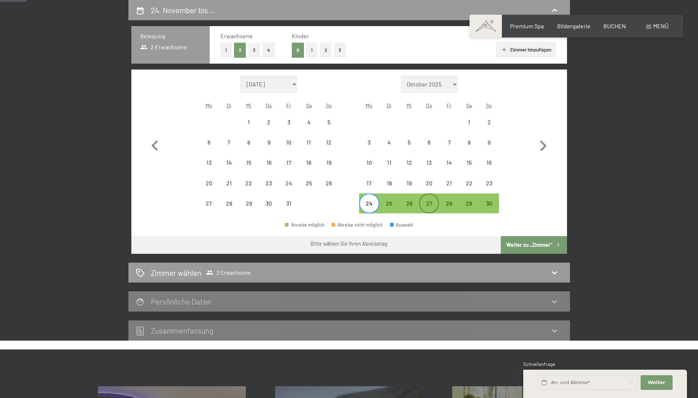
click at [428, 206] on div "27" at bounding box center [429, 210] width 18 height 18
select select "[DATE]"
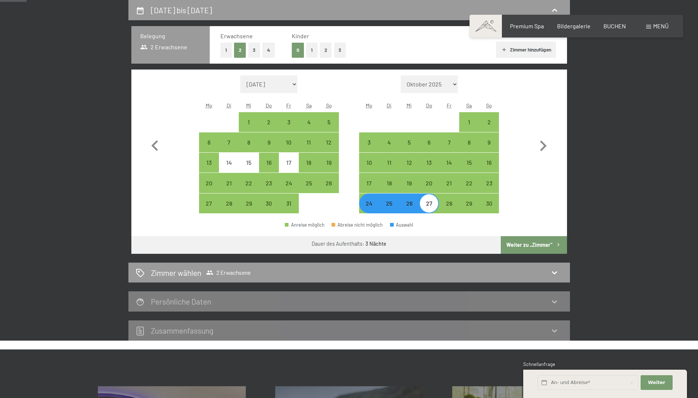
click at [523, 243] on button "Weiter zu „Zimmer“" at bounding box center [534, 245] width 66 height 18
select select "[DATE]"
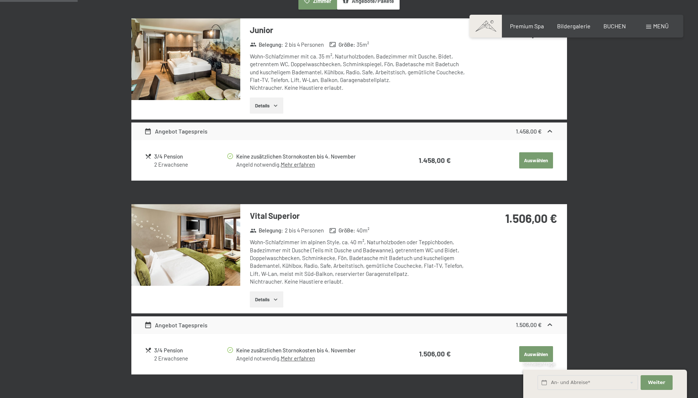
scroll to position [212, 0]
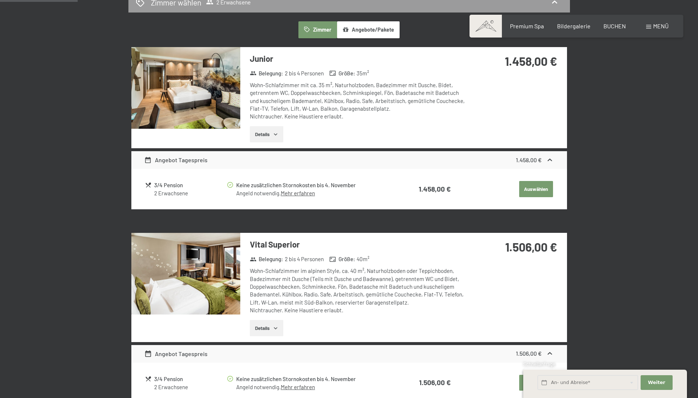
click at [536, 189] on button "Auswählen" at bounding box center [536, 189] width 34 height 16
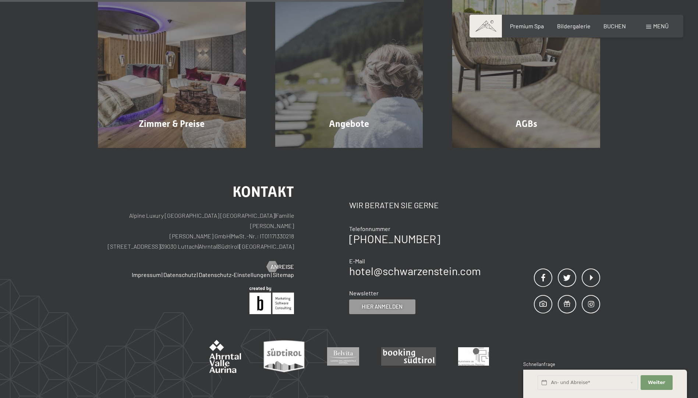
scroll to position [176, 0]
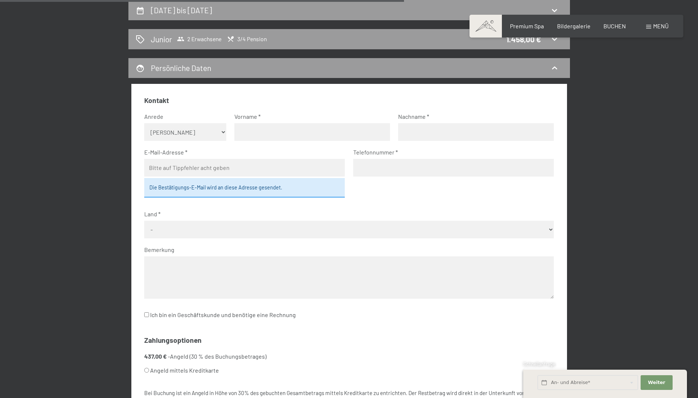
click at [217, 131] on select "Keine Angabe Frau [PERSON_NAME]" at bounding box center [185, 132] width 82 height 18
select select "m"
click at [144, 123] on select "Keine Angabe Frau [PERSON_NAME]" at bounding box center [185, 132] width 82 height 18
click at [287, 134] on input "text" at bounding box center [312, 132] width 156 height 18
type input "[PERSON_NAME]"
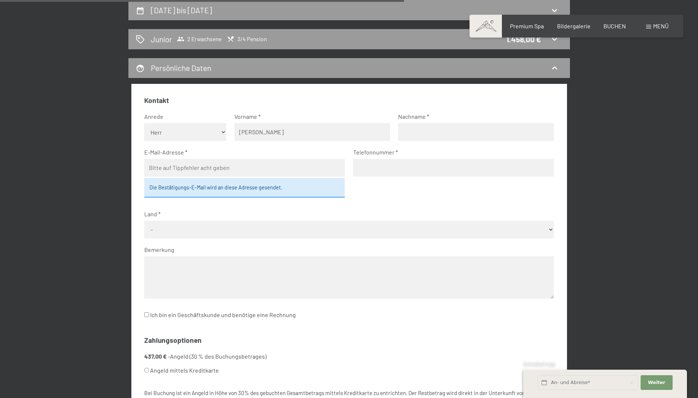
type input "Schwitzer"
type input "[EMAIL_ADDRESS][DOMAIN_NAME]"
type input "03333380156"
select select "ITA"
click at [362, 166] on input "03333380156" at bounding box center [453, 168] width 201 height 18
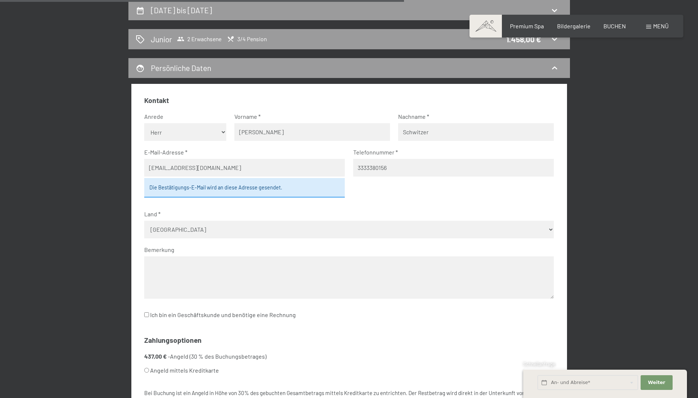
type input "3333380156"
click at [367, 194] on fieldset "Kontakt Anrede [PERSON_NAME] Frau Herr Vorname [PERSON_NAME] Nachname [PERSON_N…" at bounding box center [349, 213] width 410 height 234
click at [228, 204] on fieldset "Kontakt Anrede [PERSON_NAME] Frau Herr Vorname [PERSON_NAME] Nachname [PERSON_N…" at bounding box center [349, 213] width 410 height 234
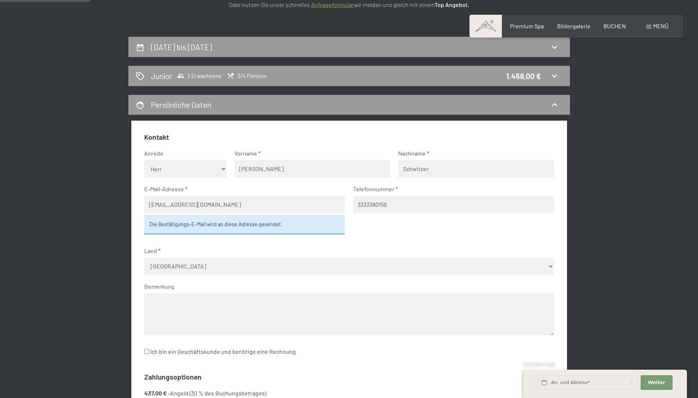
scroll to position [28, 0]
